Goal: Task Accomplishment & Management: Manage account settings

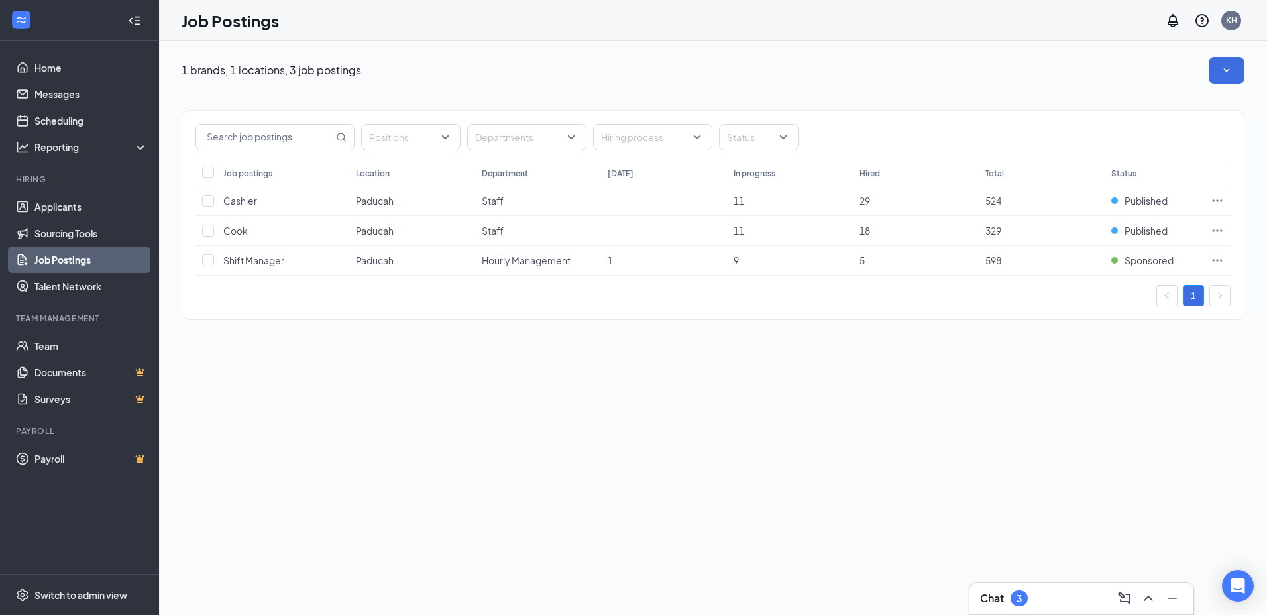
click at [870, 176] on th "Hired" at bounding box center [916, 173] width 126 height 27
click at [255, 174] on div "Job postings" at bounding box center [247, 173] width 49 height 11
click at [865, 168] on th "Hired" at bounding box center [916, 174] width 126 height 28
click at [521, 257] on span "Hourly Management" at bounding box center [526, 262] width 89 height 12
click at [272, 262] on span "Shift Manager" at bounding box center [253, 262] width 61 height 12
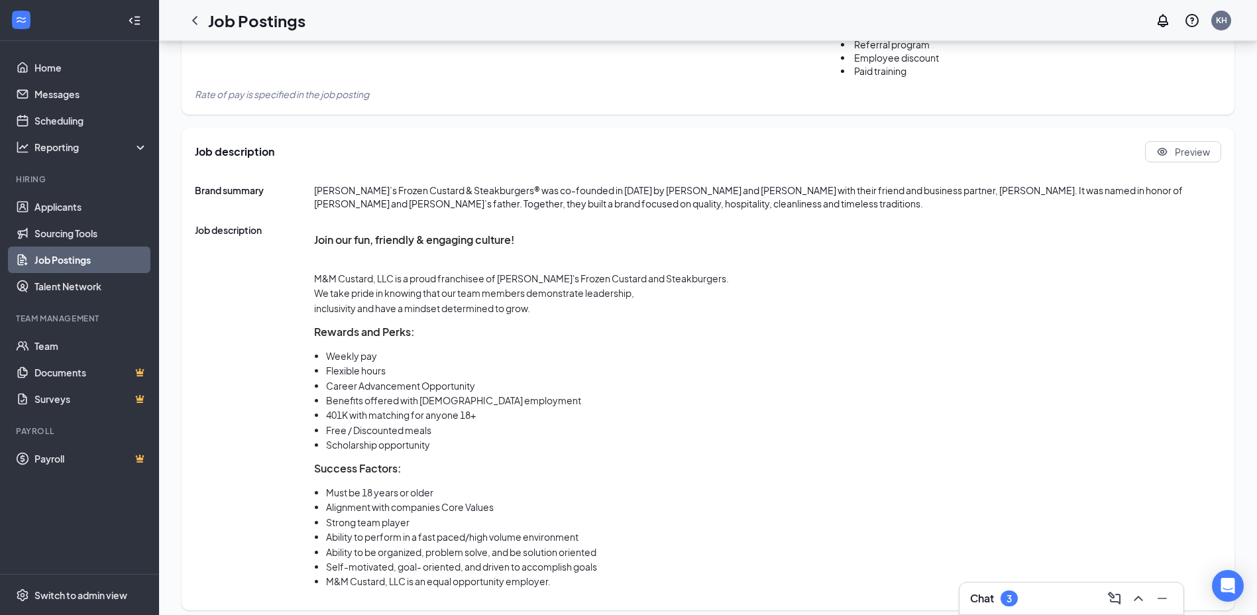
scroll to position [674, 0]
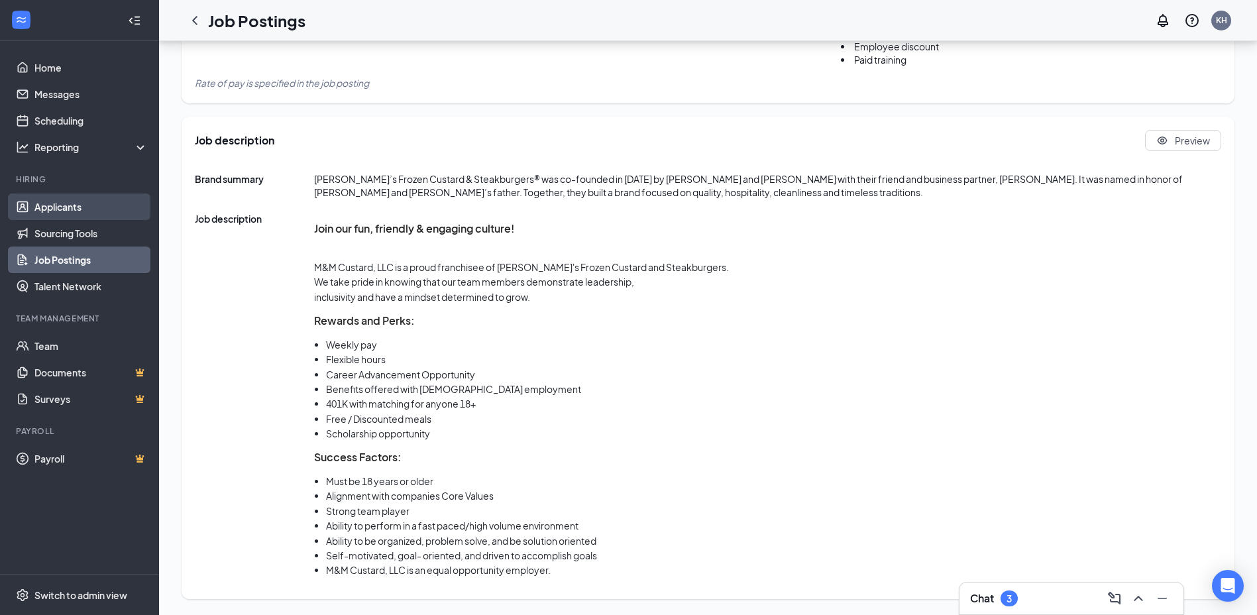
drag, startPoint x: 92, startPoint y: 209, endPoint x: 81, endPoint y: 209, distance: 10.6
click at [91, 209] on link "Applicants" at bounding box center [90, 206] width 113 height 27
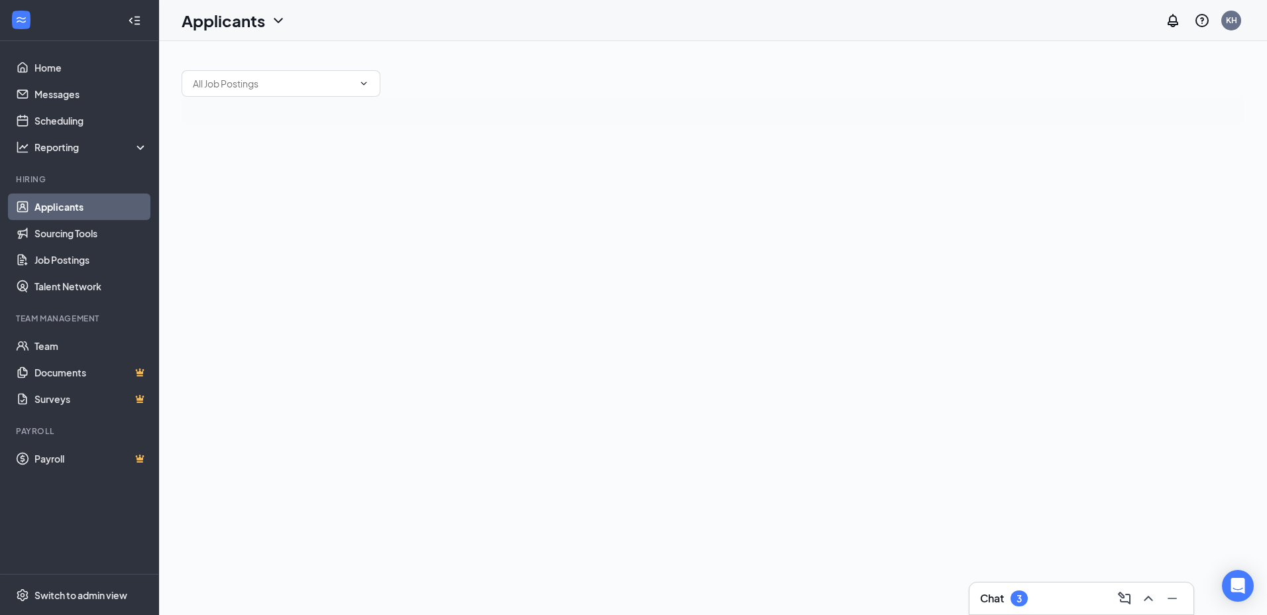
click at [58, 214] on link "Applicants" at bounding box center [90, 206] width 113 height 27
drag, startPoint x: 32, startPoint y: 345, endPoint x: 4, endPoint y: 326, distance: 33.8
click at [34, 343] on link "Team" at bounding box center [90, 346] width 113 height 27
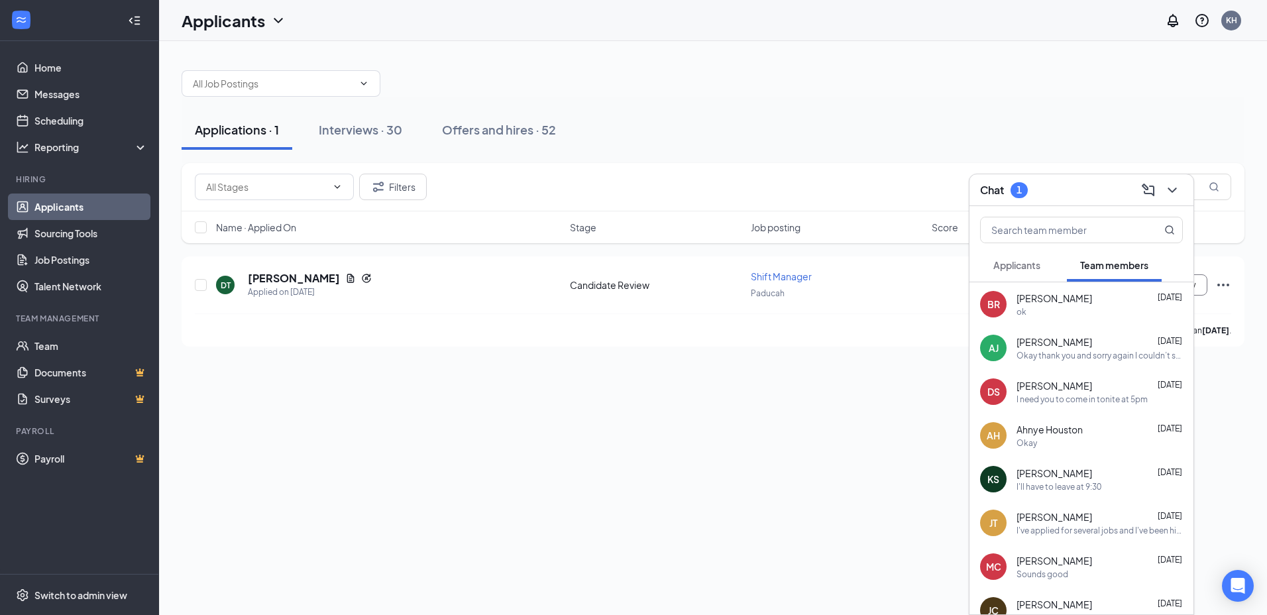
click at [1020, 193] on div "1" at bounding box center [1018, 189] width 5 height 11
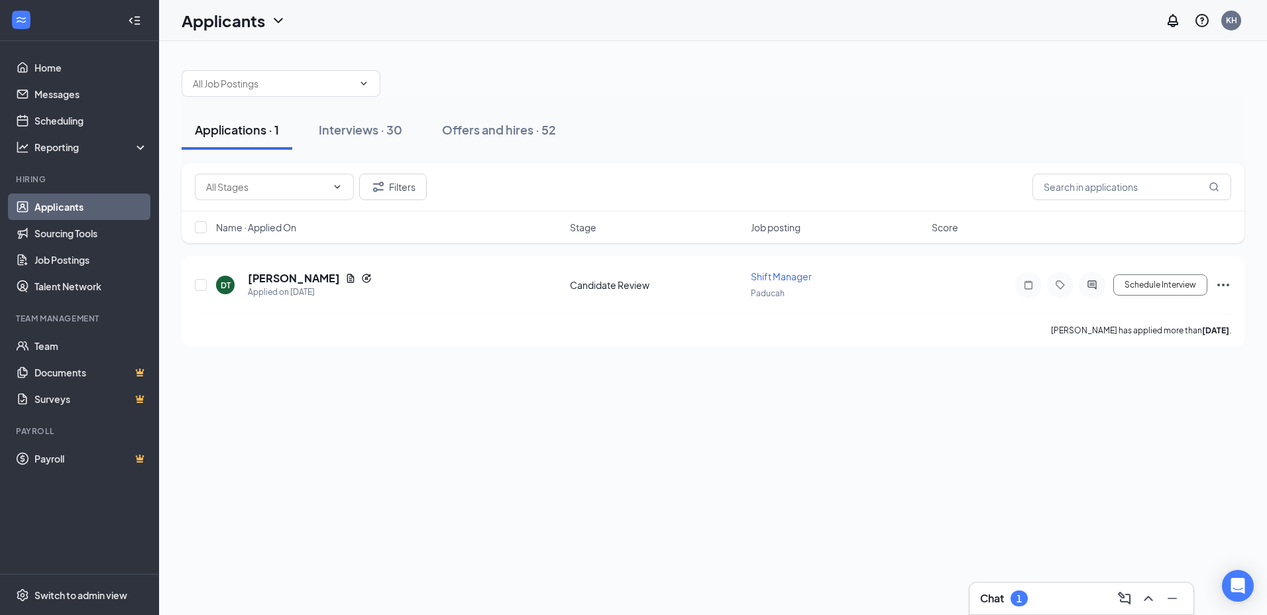
click at [1048, 580] on div "Applications · 1 Interviews · 30 Offers and hires · 52 Filters Name · Applied O…" at bounding box center [713, 328] width 1108 height 574
click at [1051, 596] on div "Chat 1" at bounding box center [1081, 598] width 203 height 21
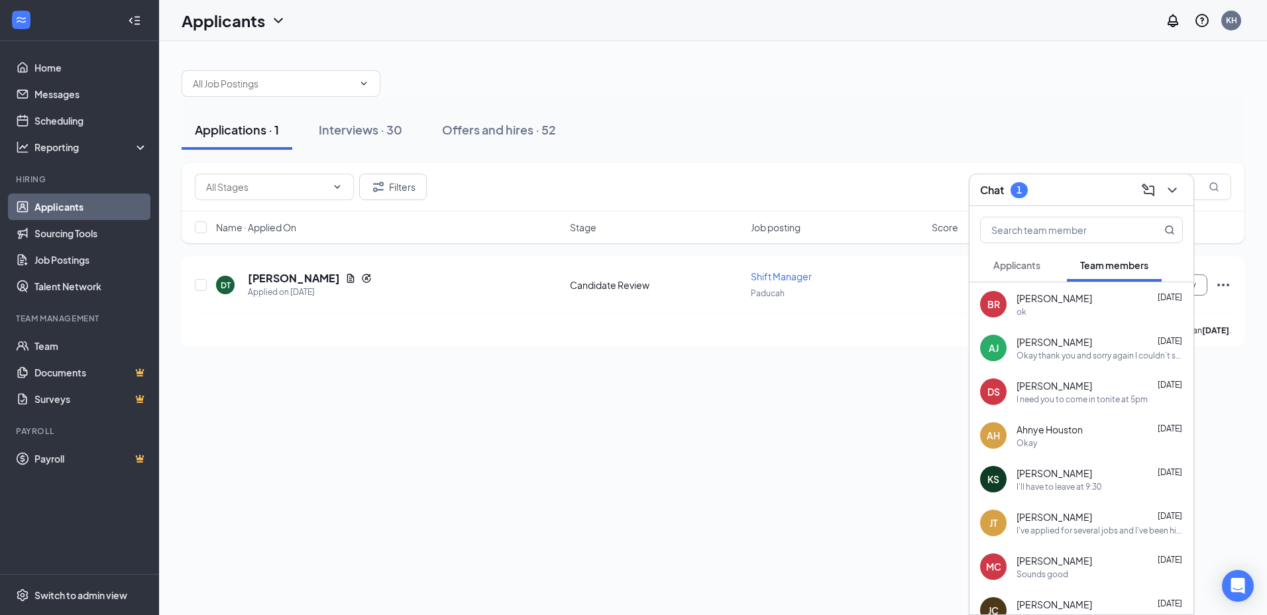
click at [1033, 264] on span "Applicants" at bounding box center [1016, 265] width 47 height 12
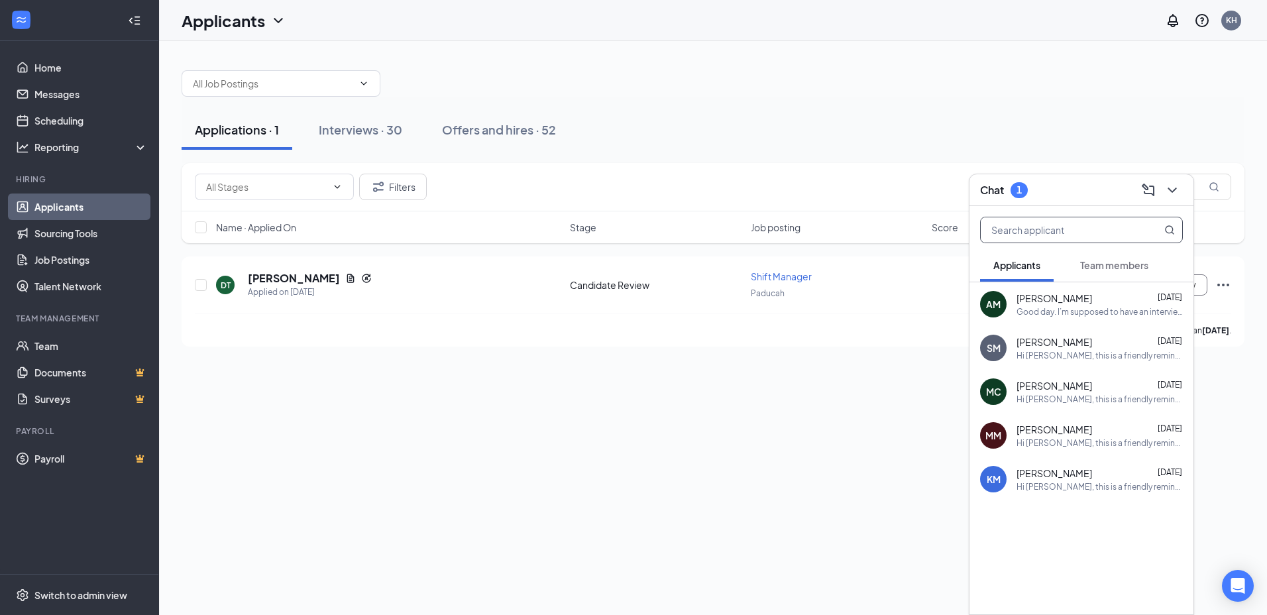
click at [1058, 226] on input "text" at bounding box center [1059, 229] width 157 height 25
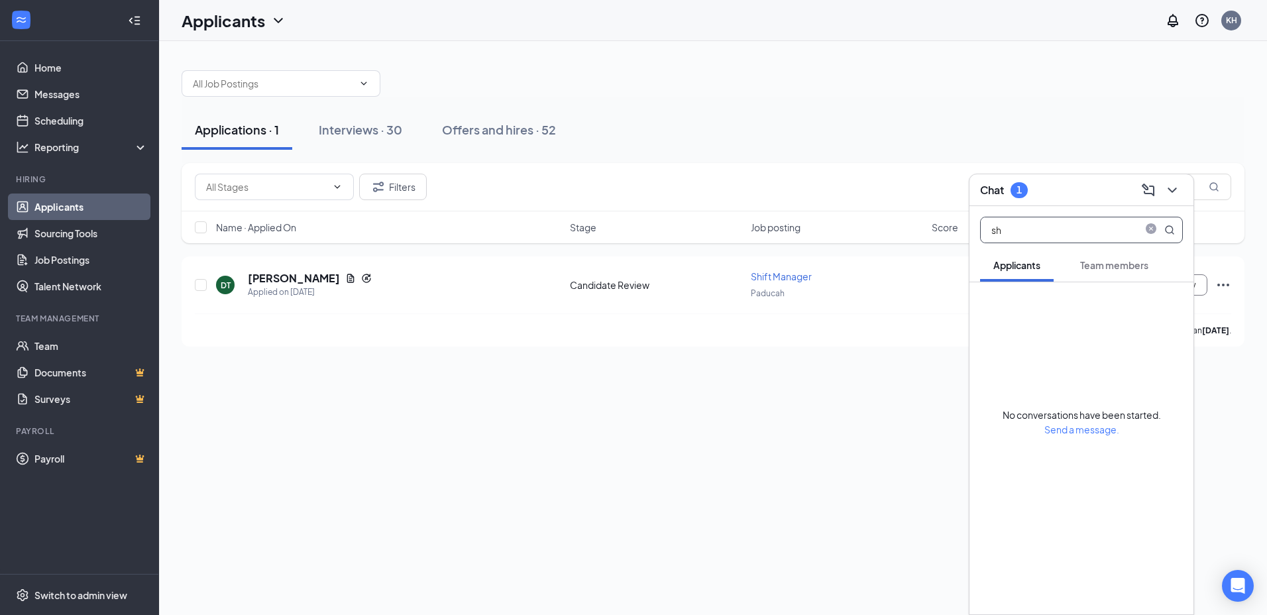
type input "s"
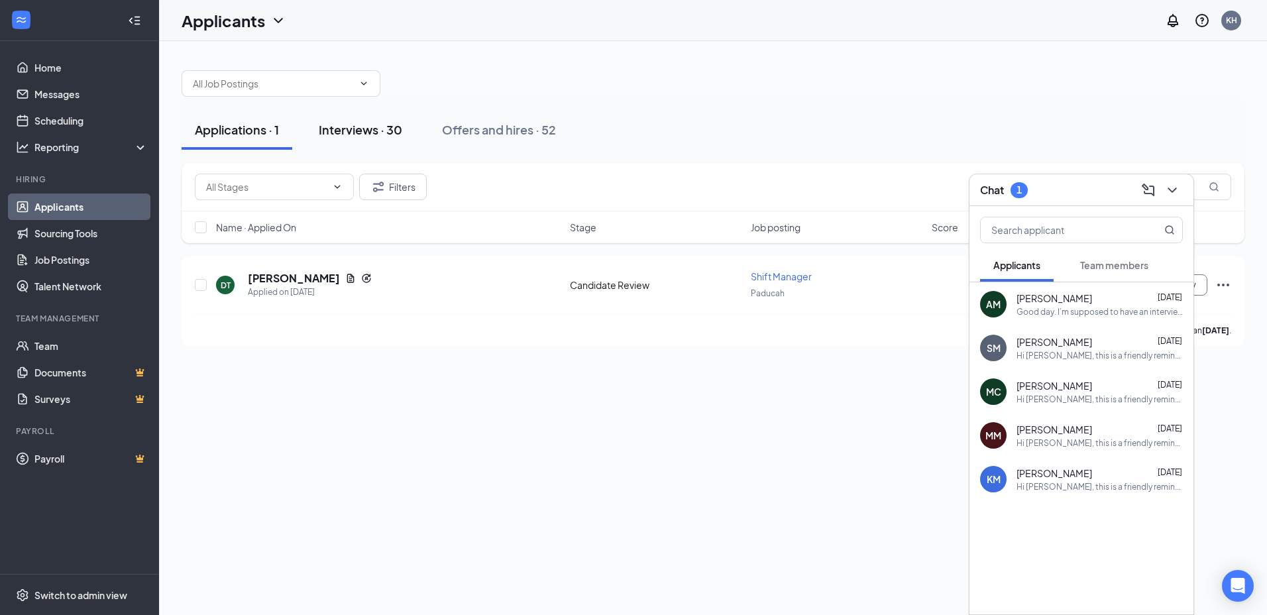
drag, startPoint x: 345, startPoint y: 136, endPoint x: 337, endPoint y: 130, distance: 9.9
click at [341, 138] on button "Interviews · 30" at bounding box center [360, 130] width 110 height 40
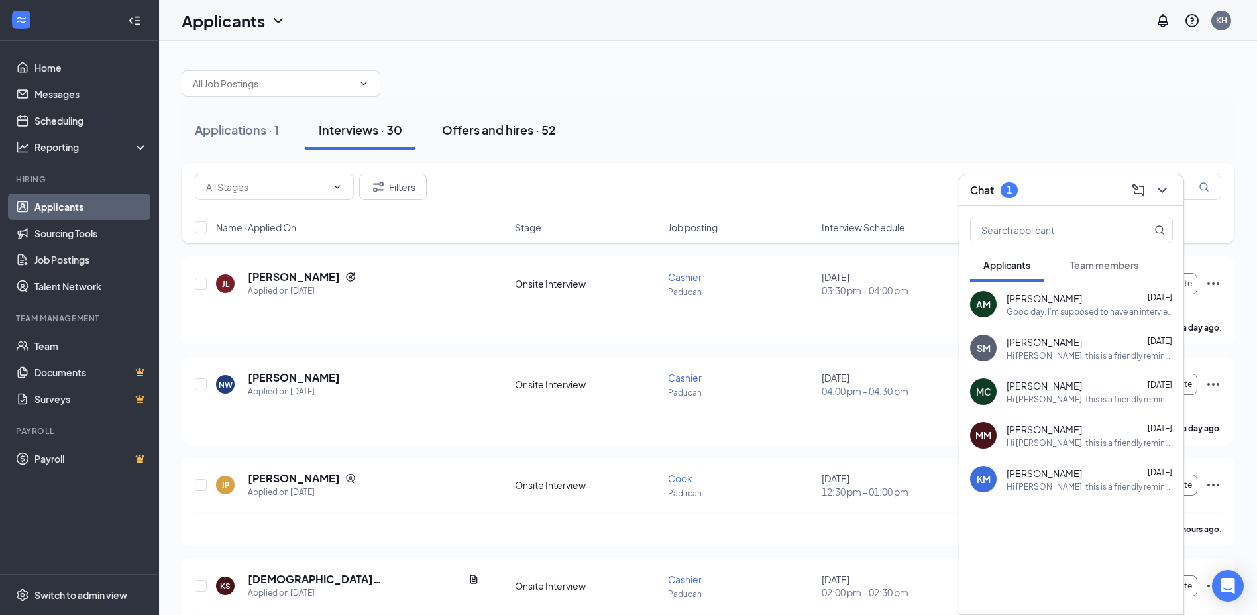
click at [519, 128] on div "Offers and hires · 52" at bounding box center [499, 129] width 114 height 17
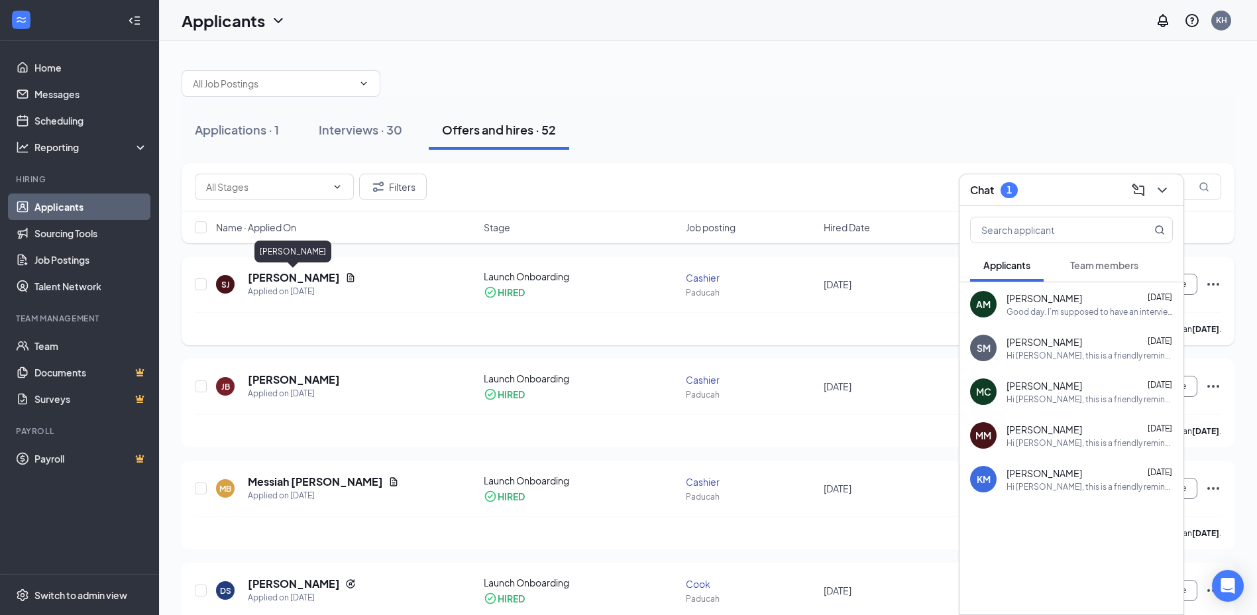
click at [306, 276] on h5 "[PERSON_NAME]" at bounding box center [294, 277] width 92 height 15
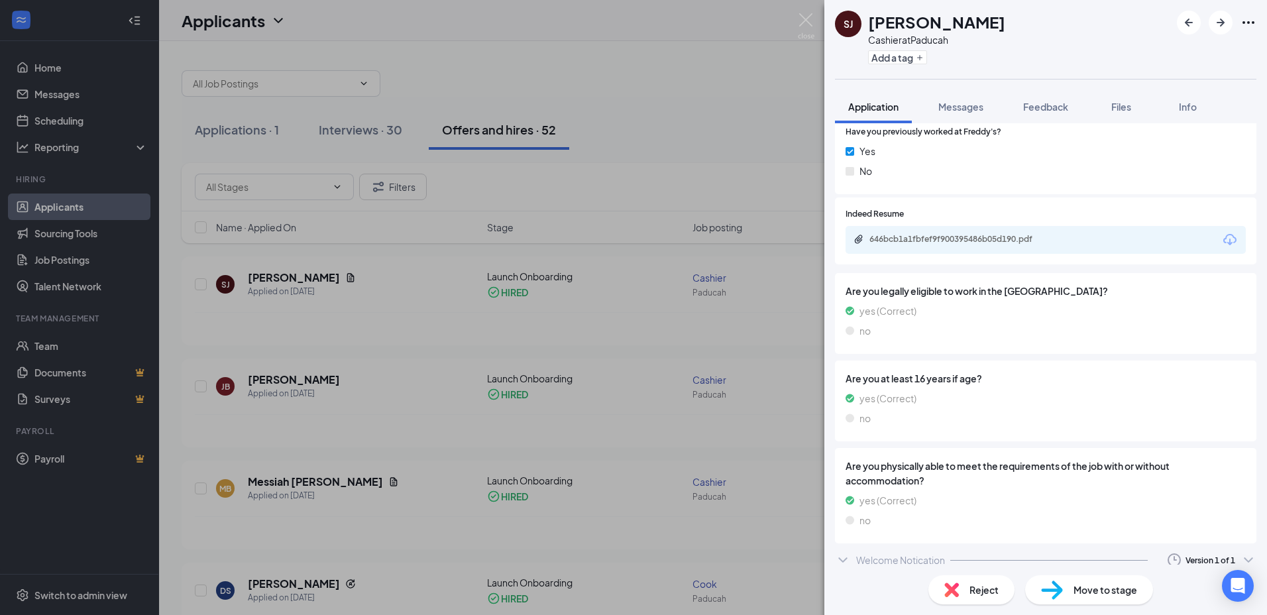
scroll to position [707, 0]
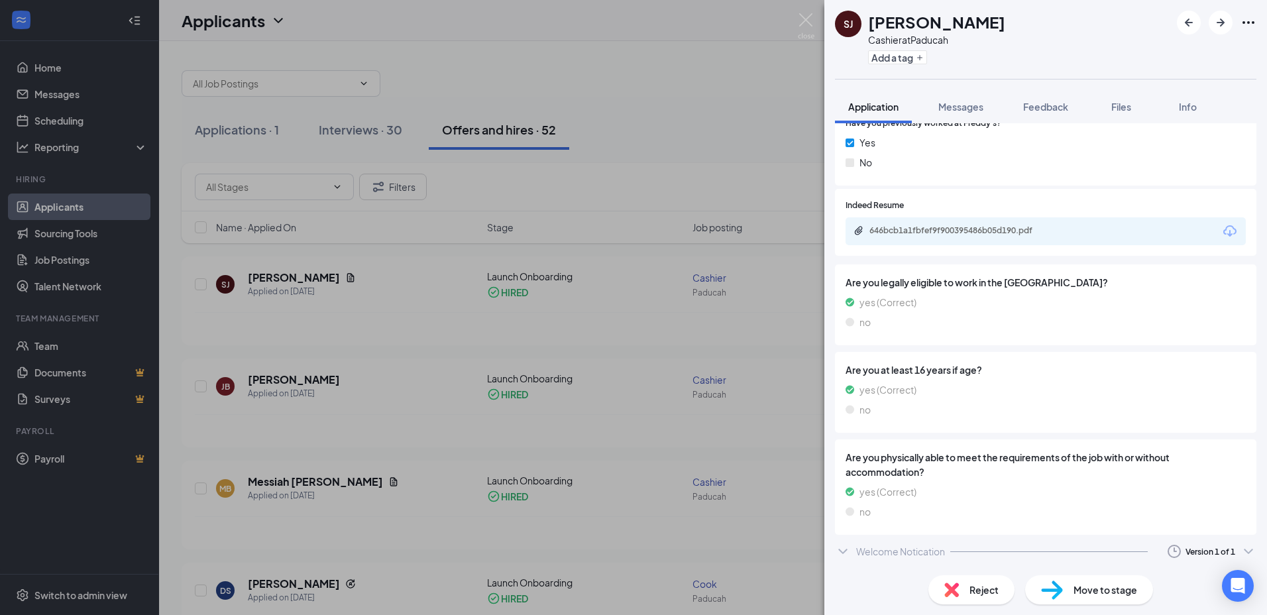
click at [973, 223] on div "646bcb1a1fbfef9f900395486b05d190.pdf" at bounding box center [1045, 231] width 400 height 28
click at [973, 230] on div "646bcb1a1fbfef9f900395486b05d190.pdf" at bounding box center [962, 230] width 186 height 11
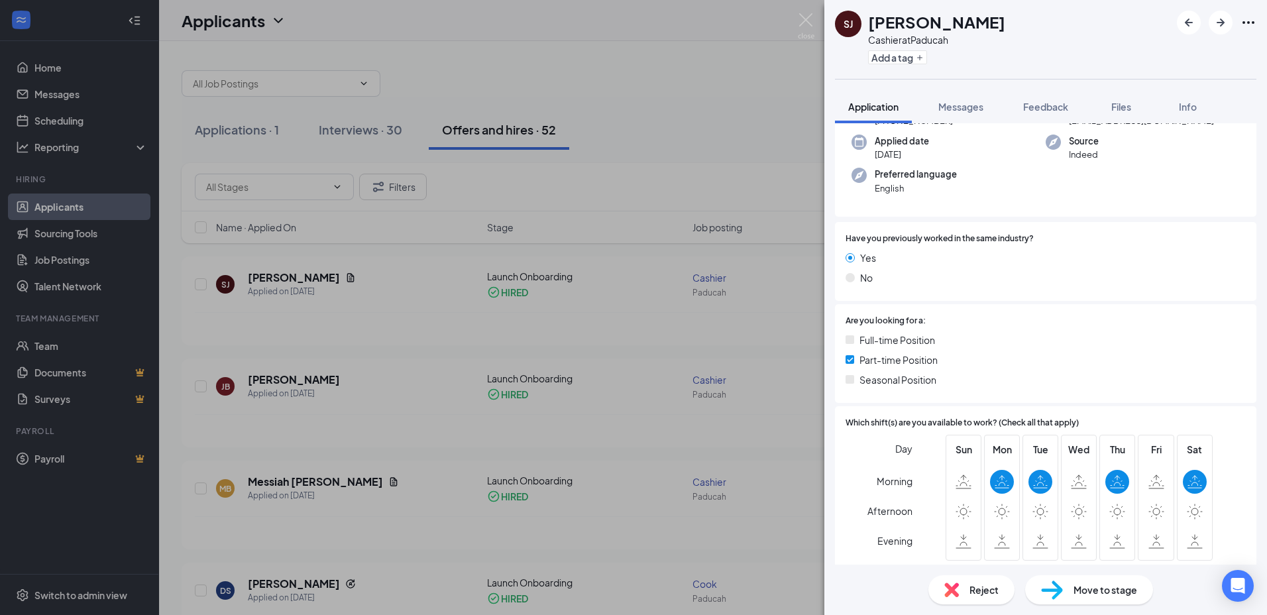
scroll to position [0, 0]
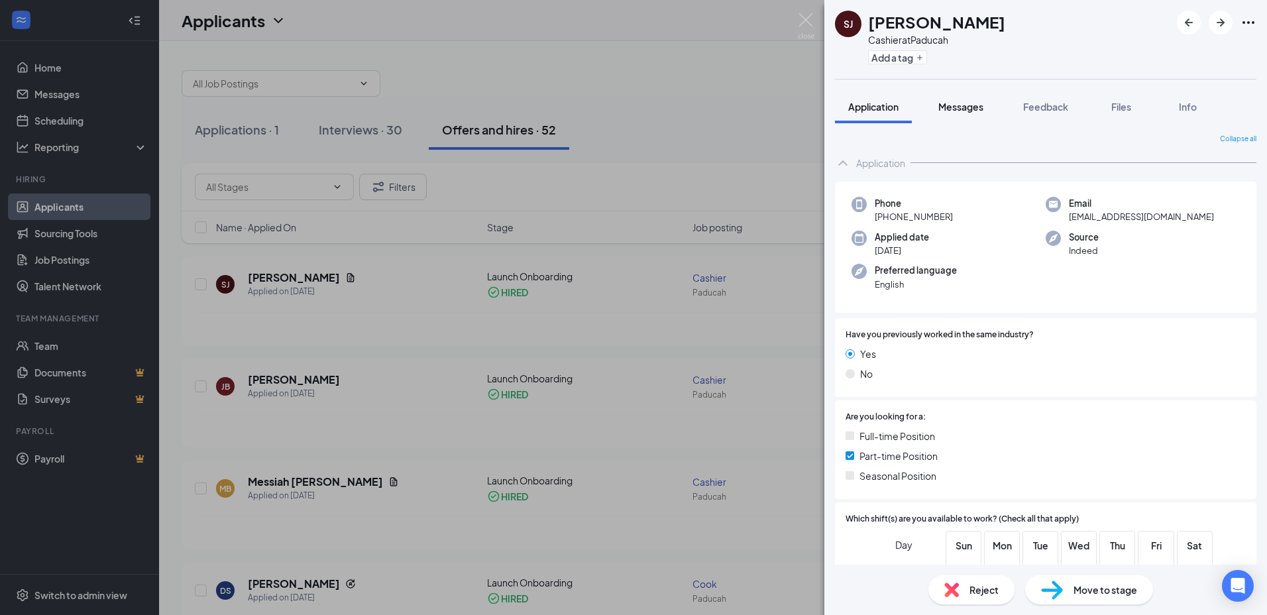
click at [952, 109] on span "Messages" at bounding box center [960, 107] width 45 height 12
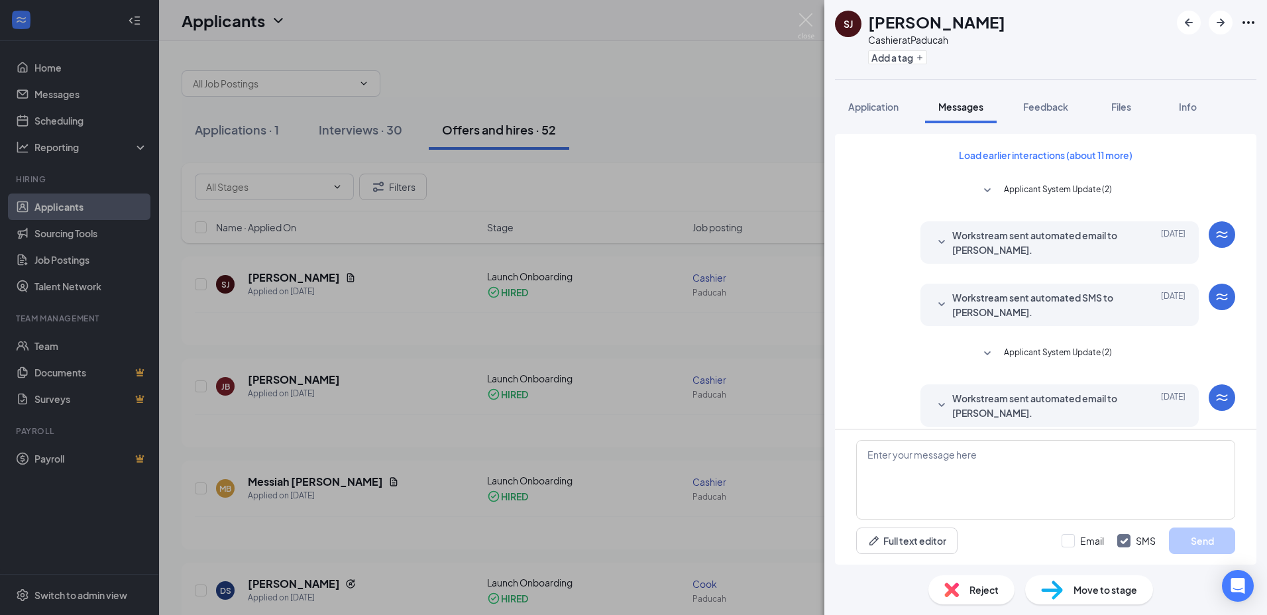
scroll to position [198, 0]
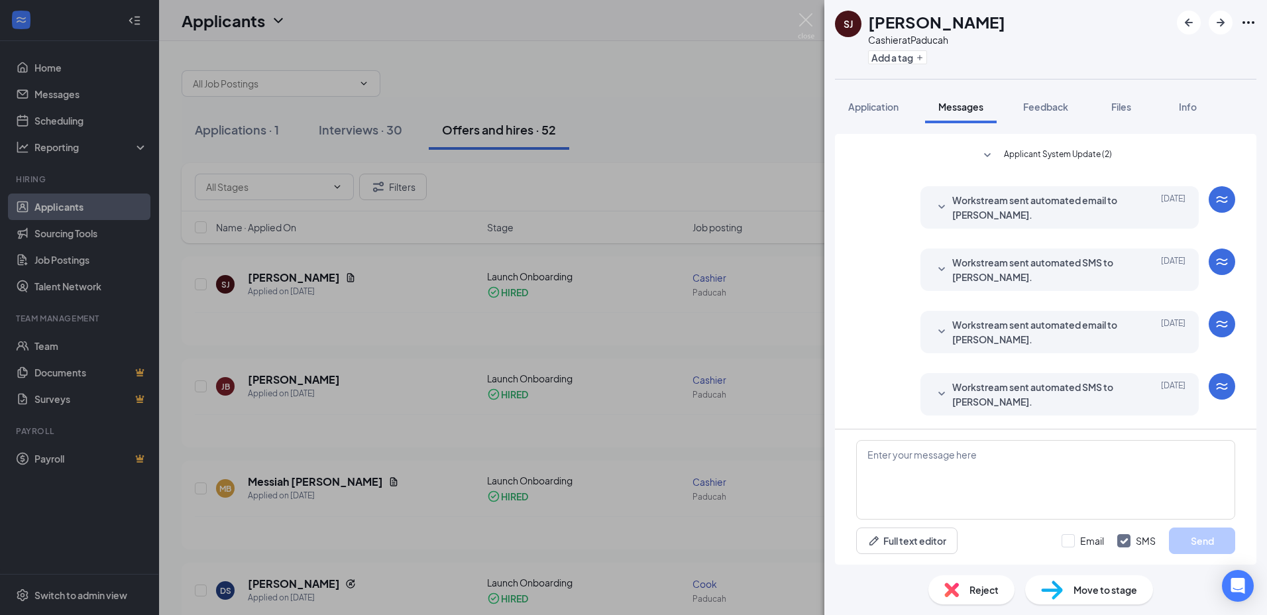
click at [1054, 391] on span "Workstream sent automated SMS to [PERSON_NAME]." at bounding box center [1039, 394] width 174 height 29
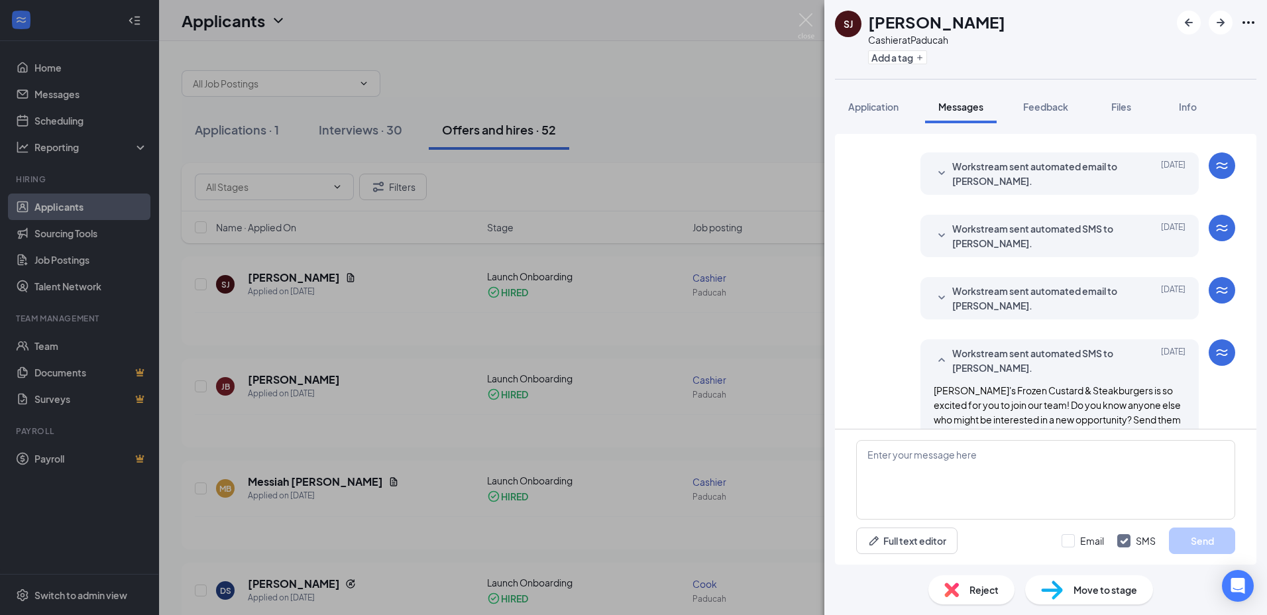
scroll to position [264, 0]
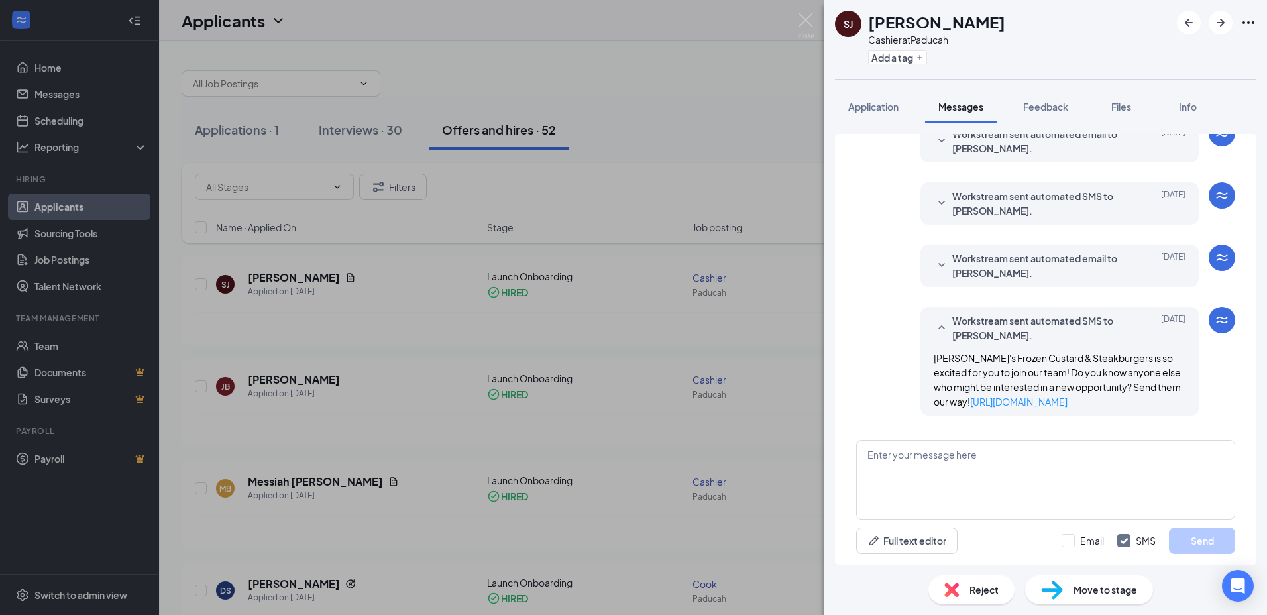
click at [995, 264] on span "Workstream sent automated email to [PERSON_NAME]." at bounding box center [1039, 265] width 174 height 29
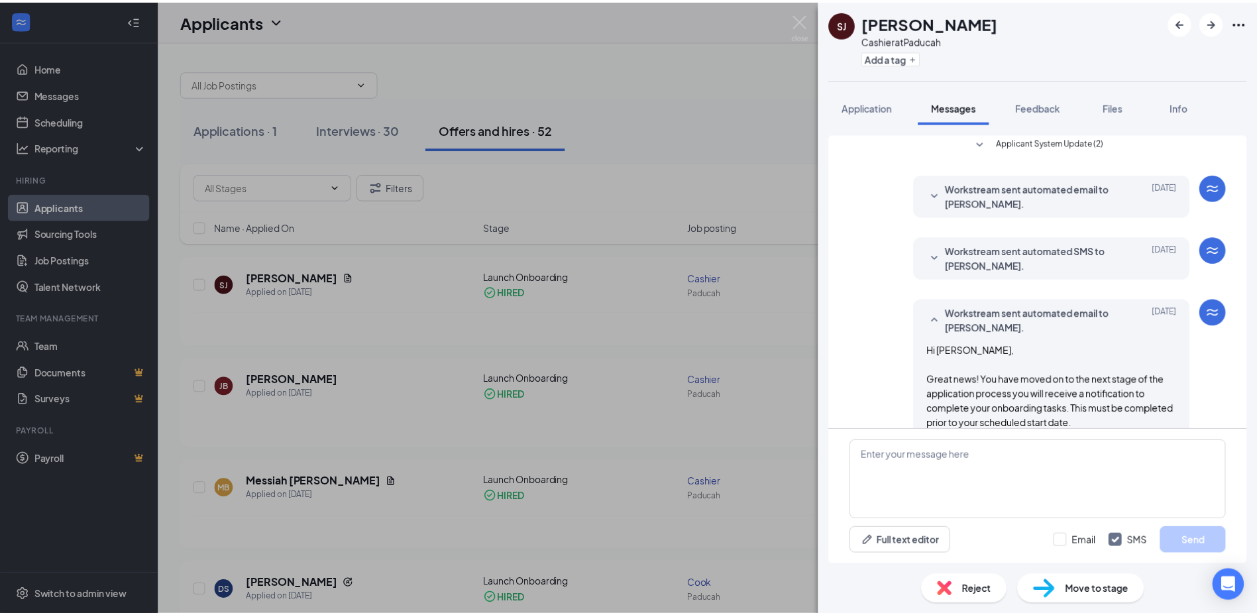
scroll to position [205, 0]
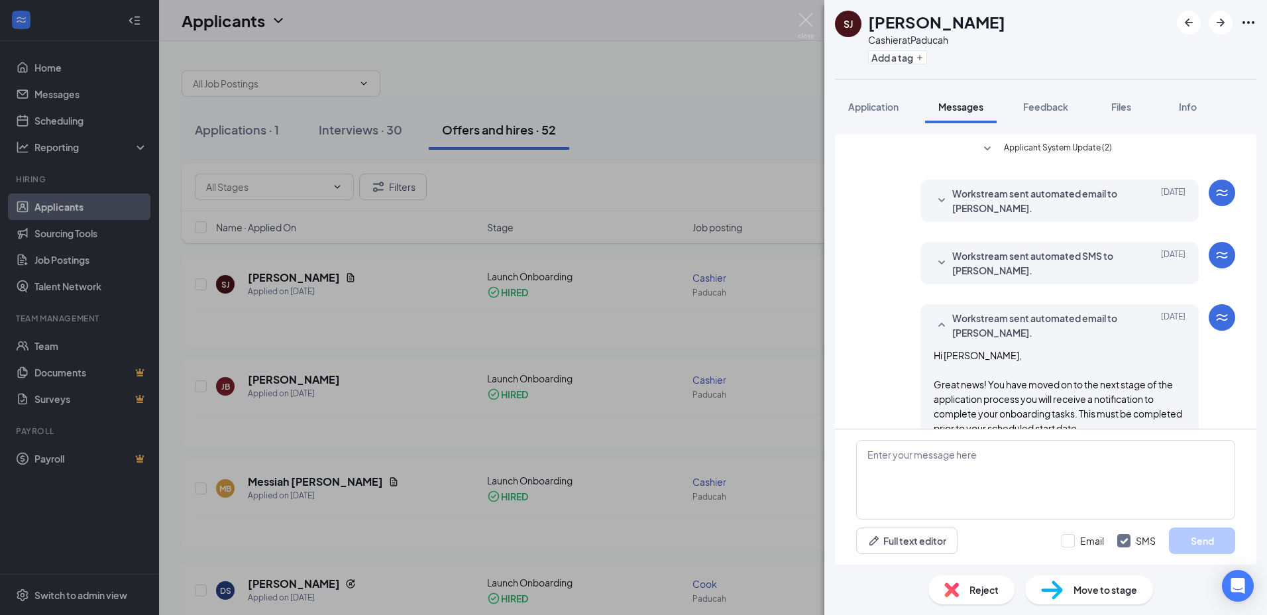
click at [999, 259] on span "Workstream sent automated SMS to [PERSON_NAME]." at bounding box center [1039, 262] width 174 height 29
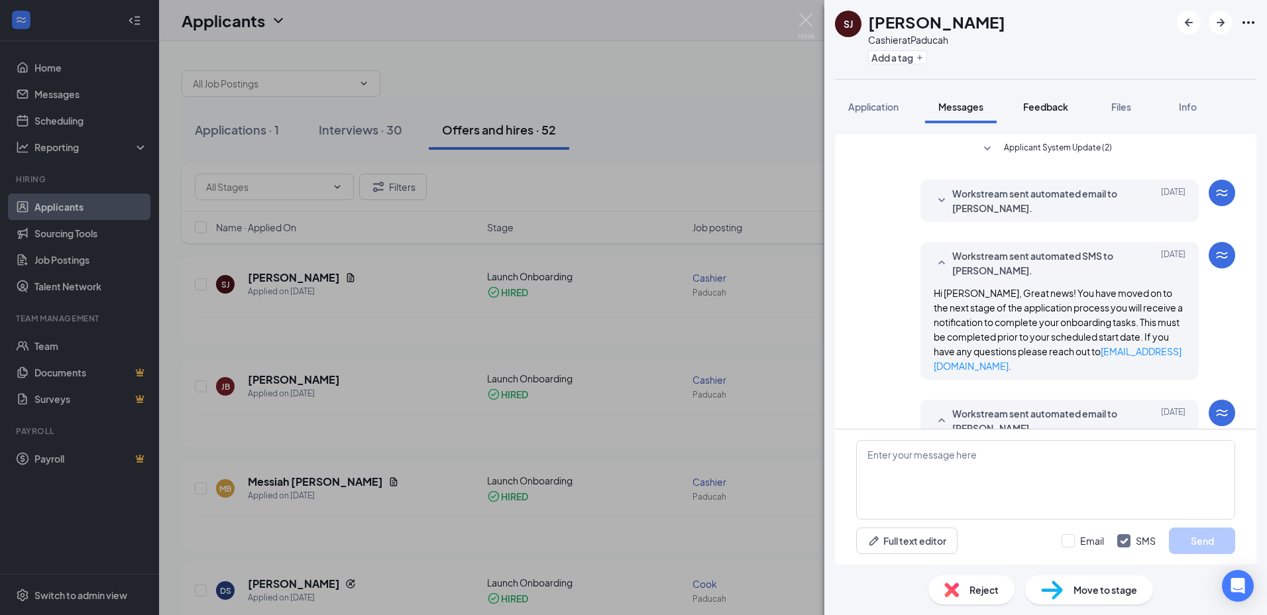
click at [1042, 105] on span "Feedback" at bounding box center [1045, 107] width 45 height 12
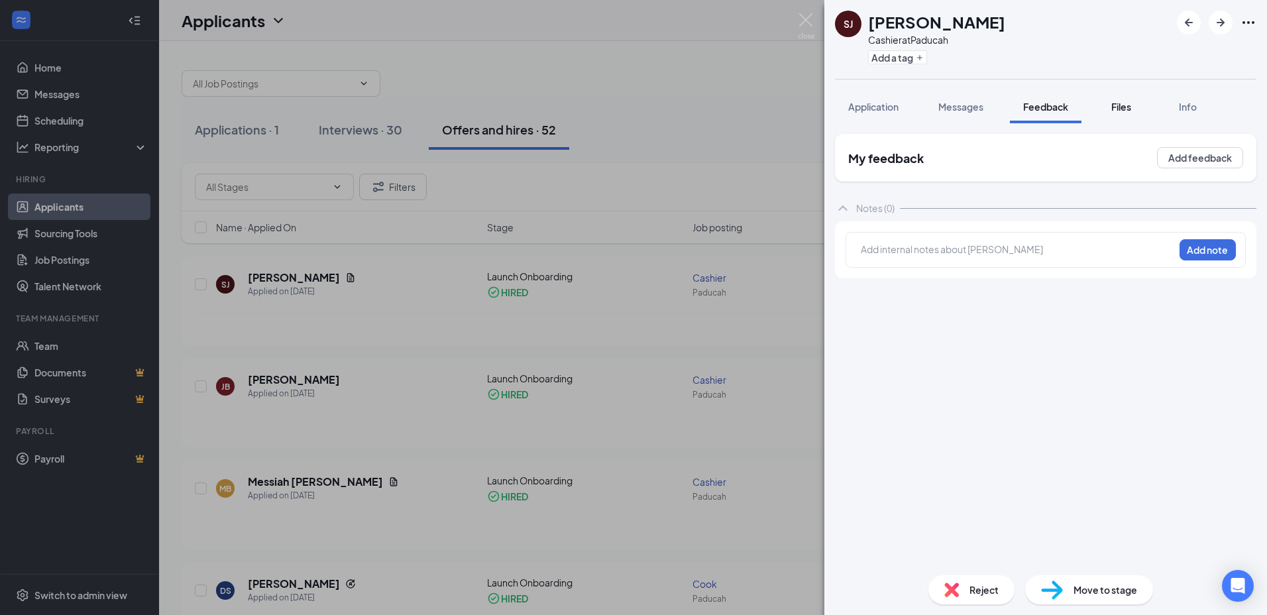
click at [1137, 102] on button "Files" at bounding box center [1121, 106] width 53 height 33
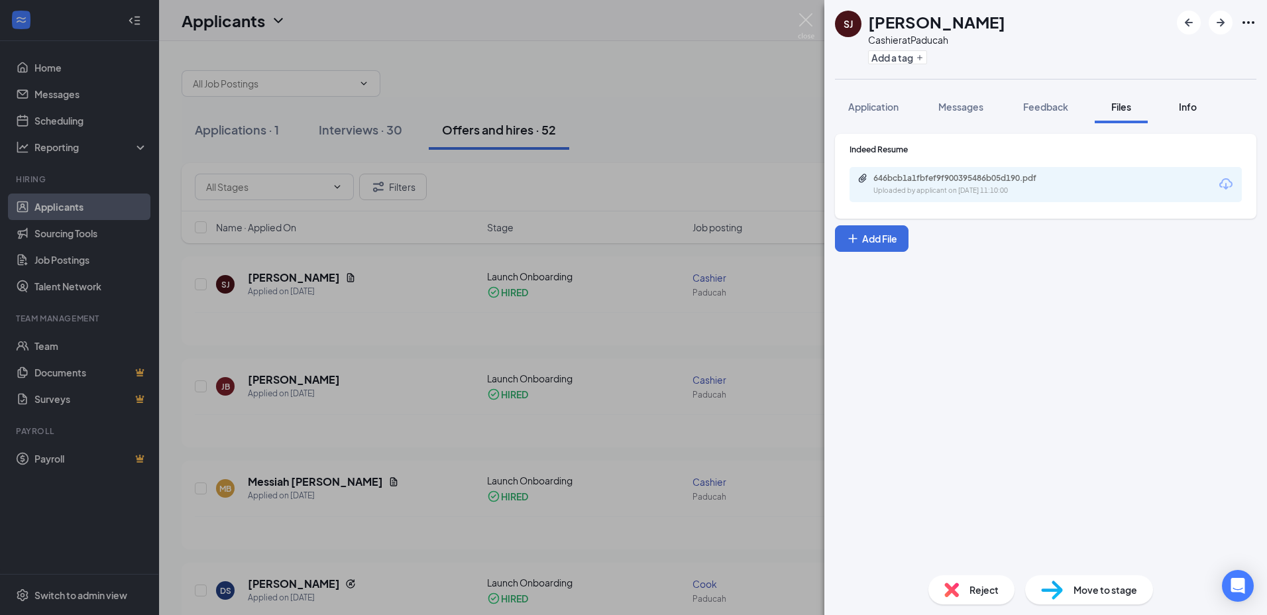
drag, startPoint x: 1187, startPoint y: 111, endPoint x: 1177, endPoint y: 110, distance: 9.3
click at [1186, 111] on span "Info" at bounding box center [1188, 107] width 18 height 12
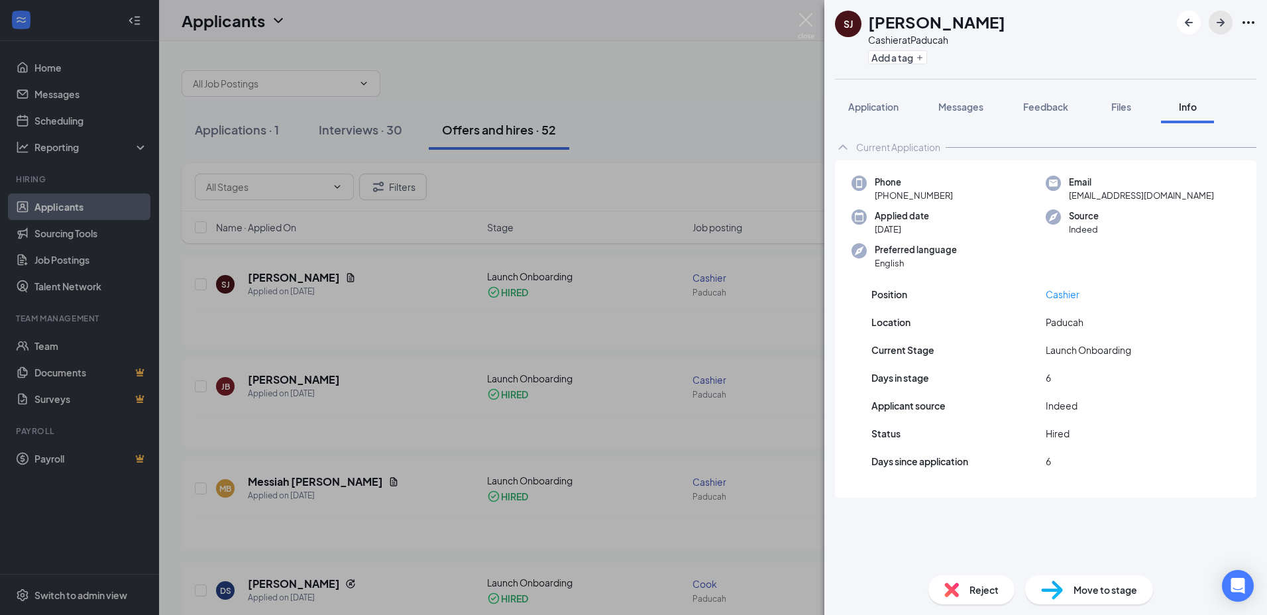
click at [1226, 19] on icon "ArrowRight" at bounding box center [1221, 23] width 16 height 16
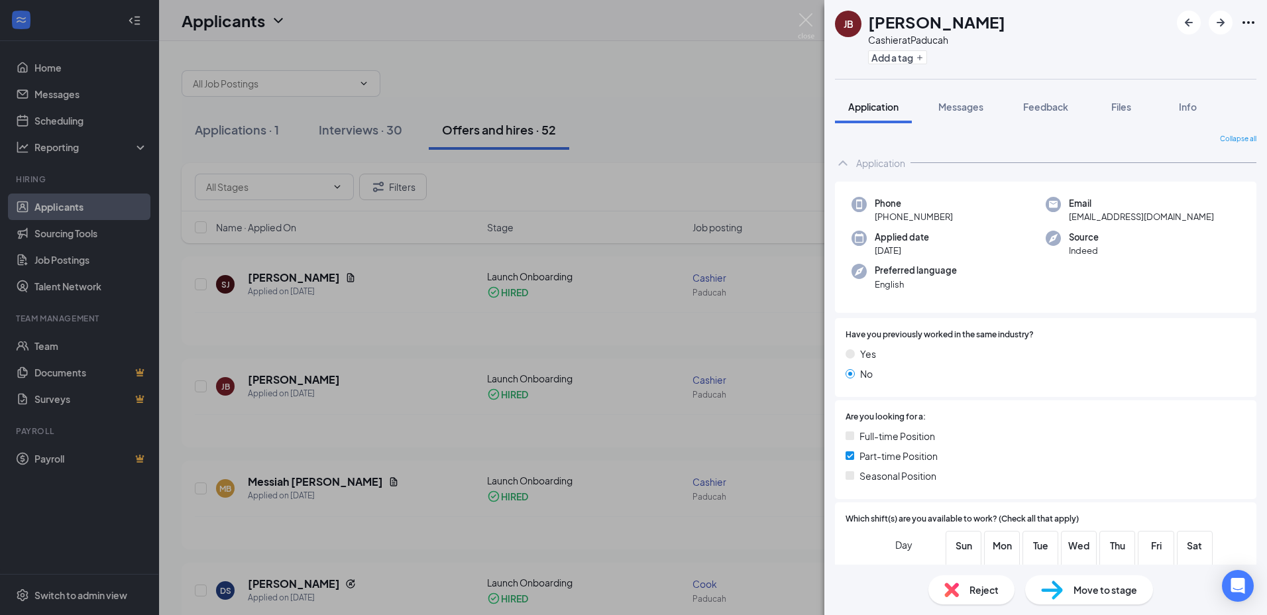
click at [657, 91] on div "JB Jontaevia Brown Cashier at [GEOGRAPHIC_DATA] Add a tag Application Messages …" at bounding box center [633, 307] width 1267 height 615
